Goal: Check status: Check status

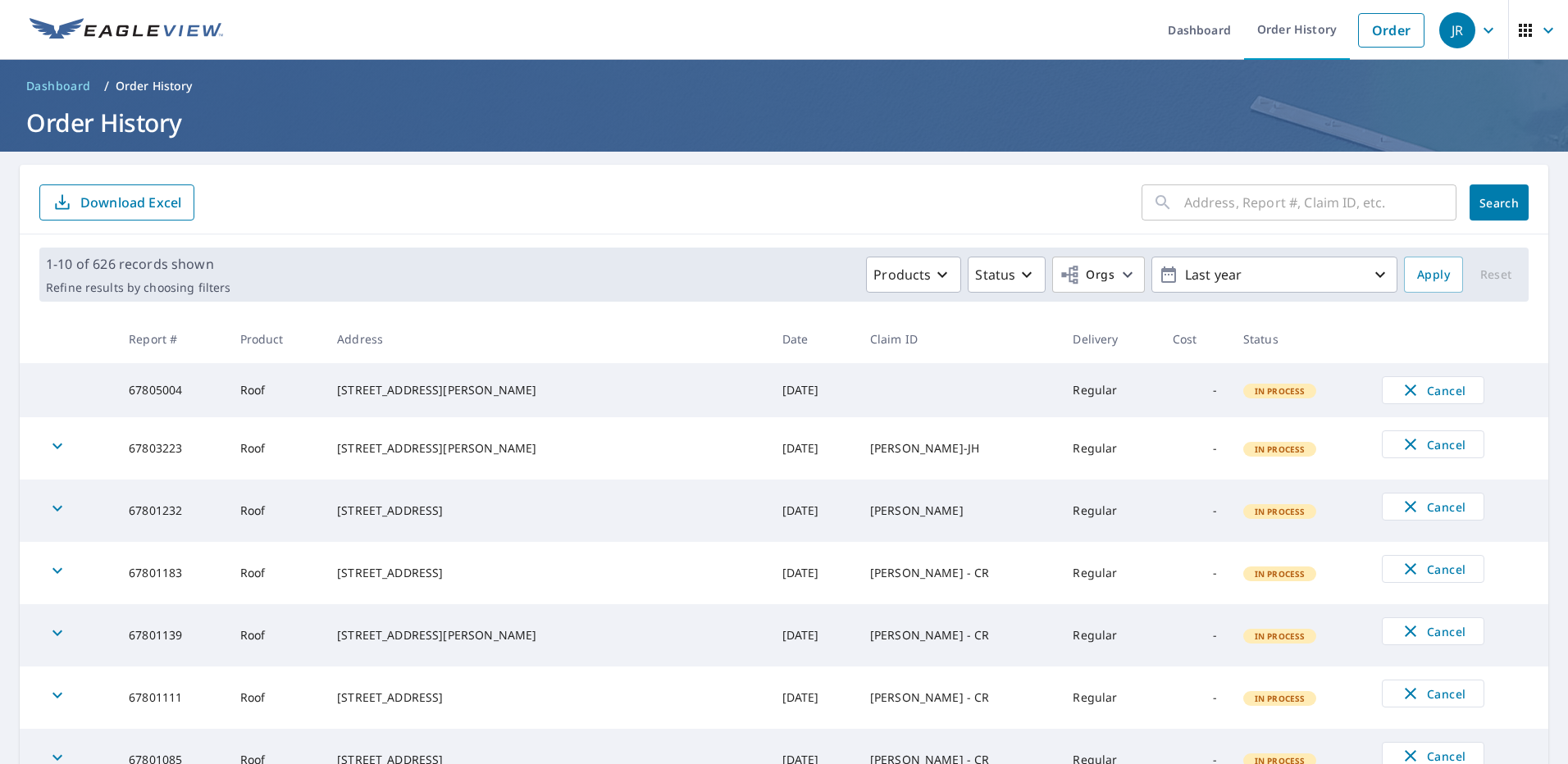
click at [1215, 207] on input "text" at bounding box center [1320, 202] width 272 height 46
type input "1110"
click button "Search" at bounding box center [1499, 202] width 59 height 36
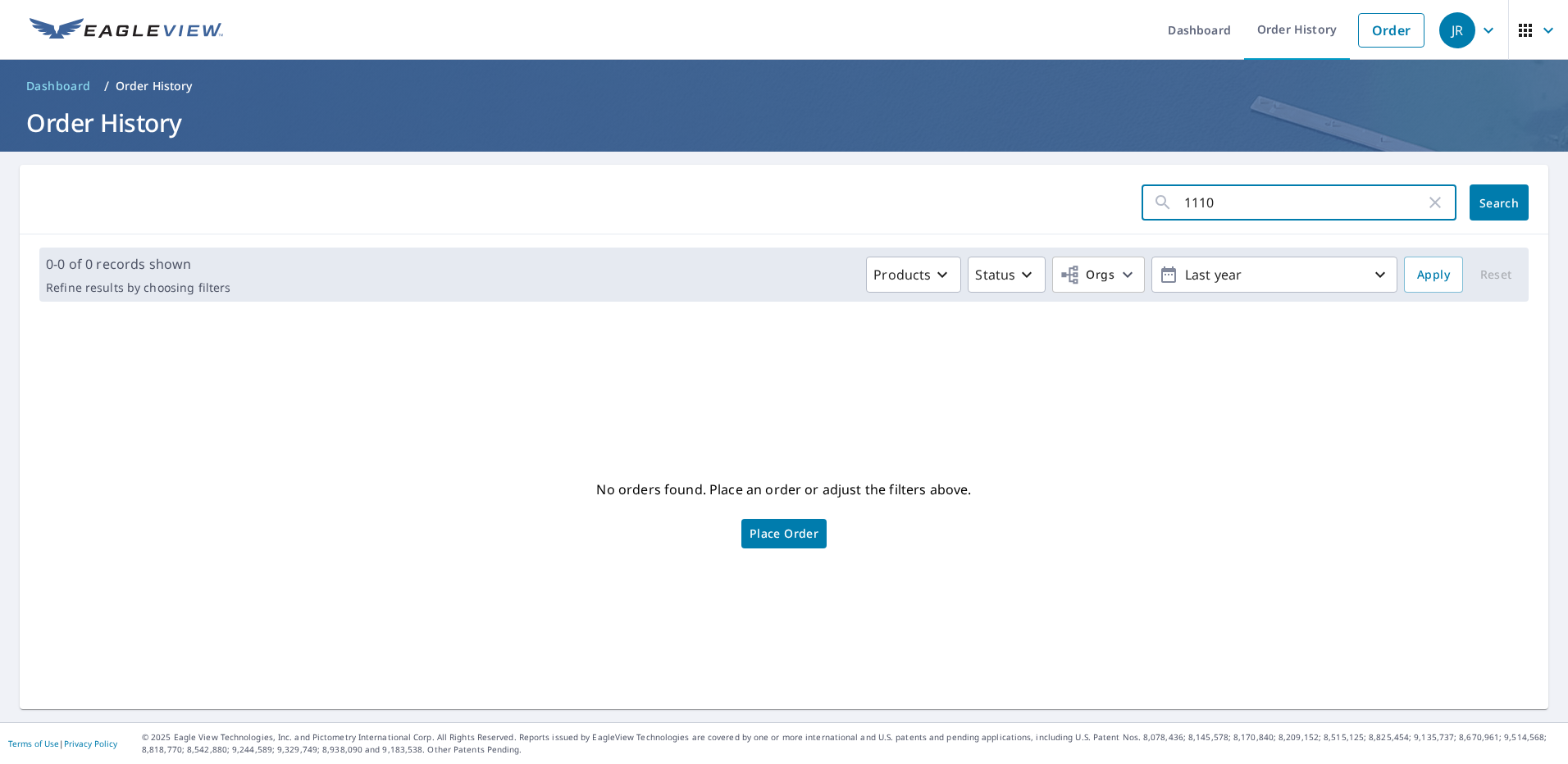
click at [1216, 202] on input "1110" at bounding box center [1304, 202] width 241 height 46
type input "1110 n emporia"
click button "Search" at bounding box center [1499, 202] width 59 height 36
click at [1380, 23] on link "Order" at bounding box center [1391, 30] width 67 height 35
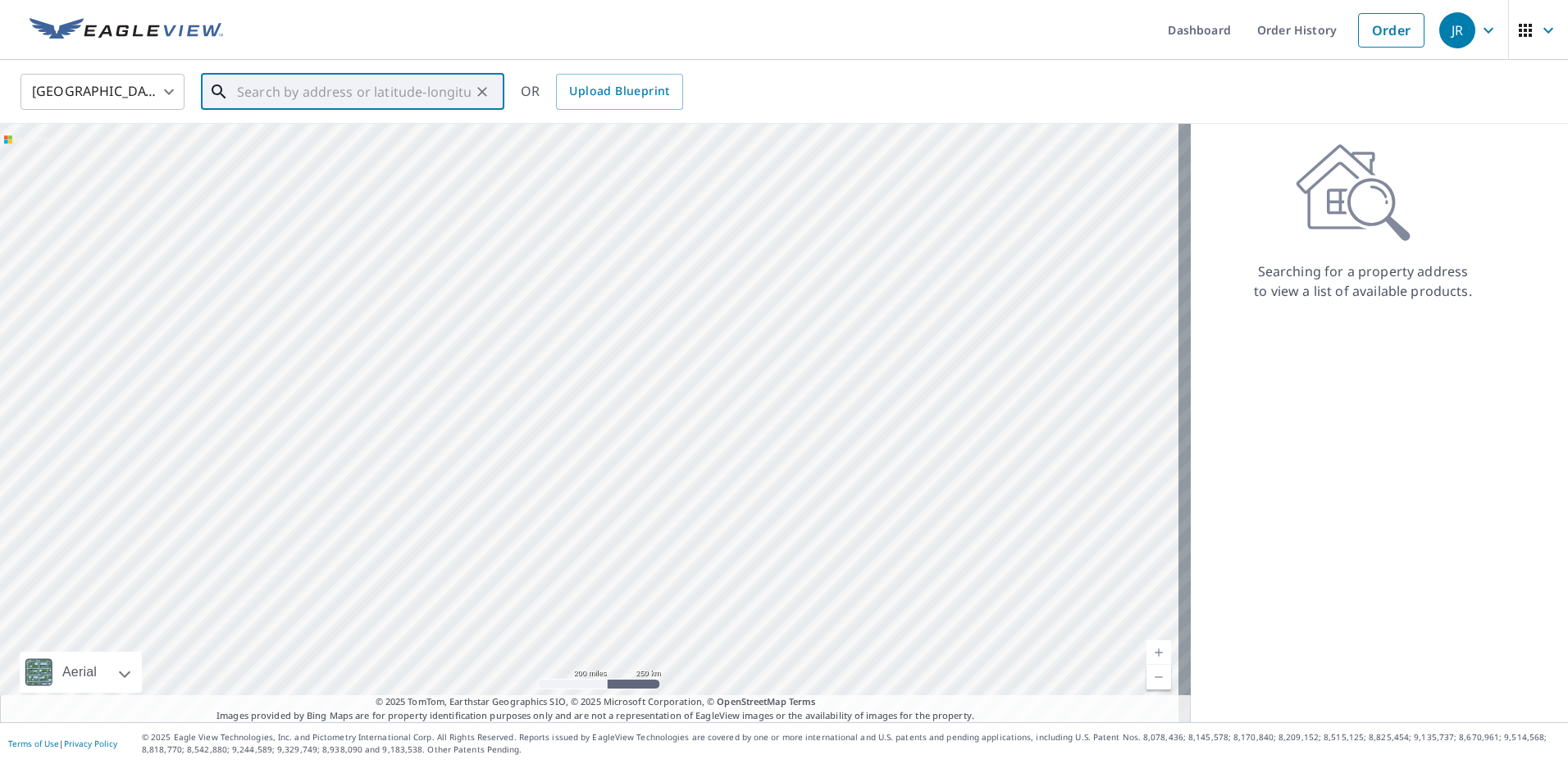
click at [297, 96] on input "text" at bounding box center [354, 92] width 234 height 46
click at [380, 146] on span "[STREET_ADDRESS]" at bounding box center [362, 138] width 258 height 19
type input "[STREET_ADDRESS]"
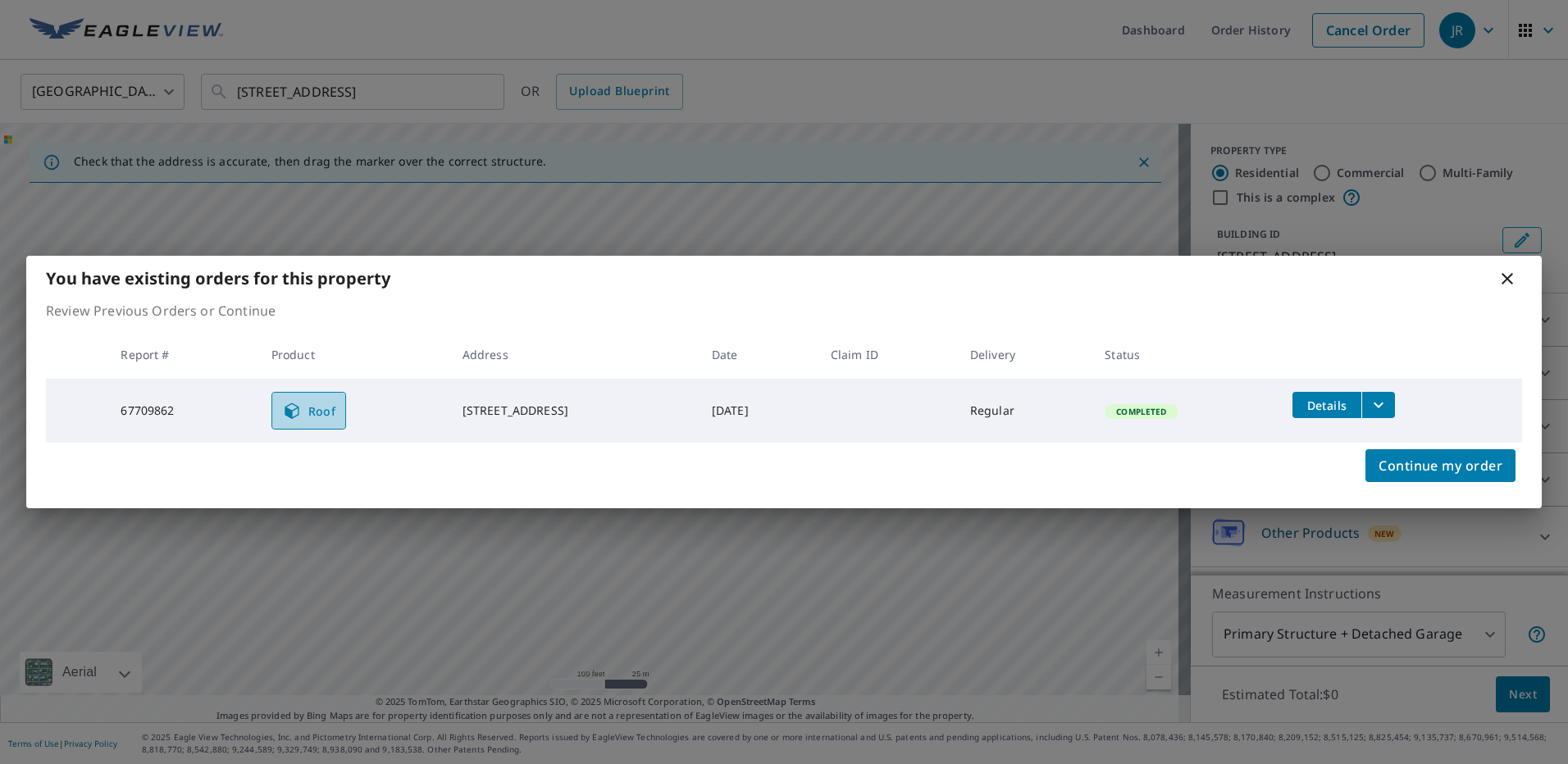
click at [295, 413] on span "Roof" at bounding box center [309, 410] width 54 height 19
